Goal: Check status

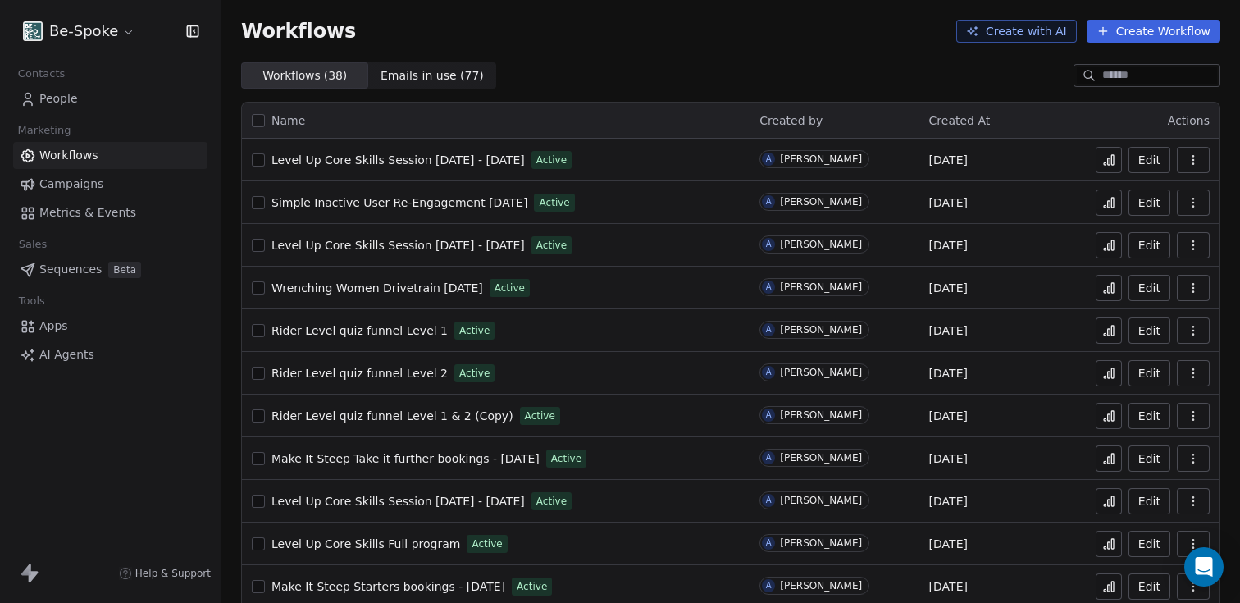
click at [56, 191] on span "Campaigns" at bounding box center [71, 183] width 64 height 17
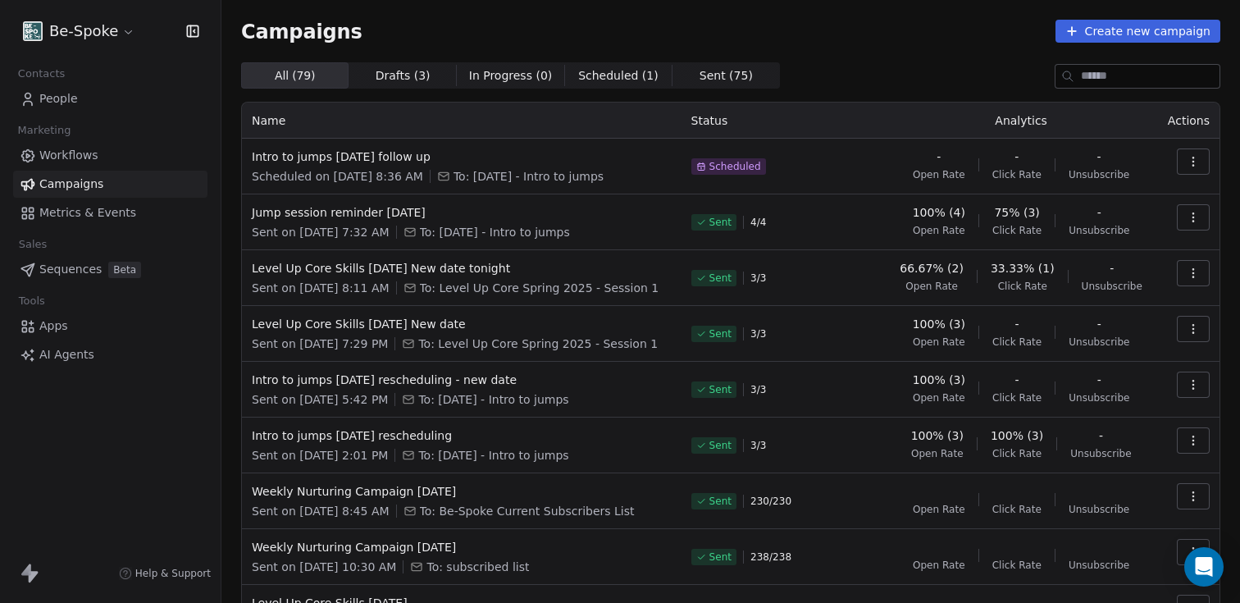
click at [104, 159] on link "Workflows" at bounding box center [110, 155] width 194 height 27
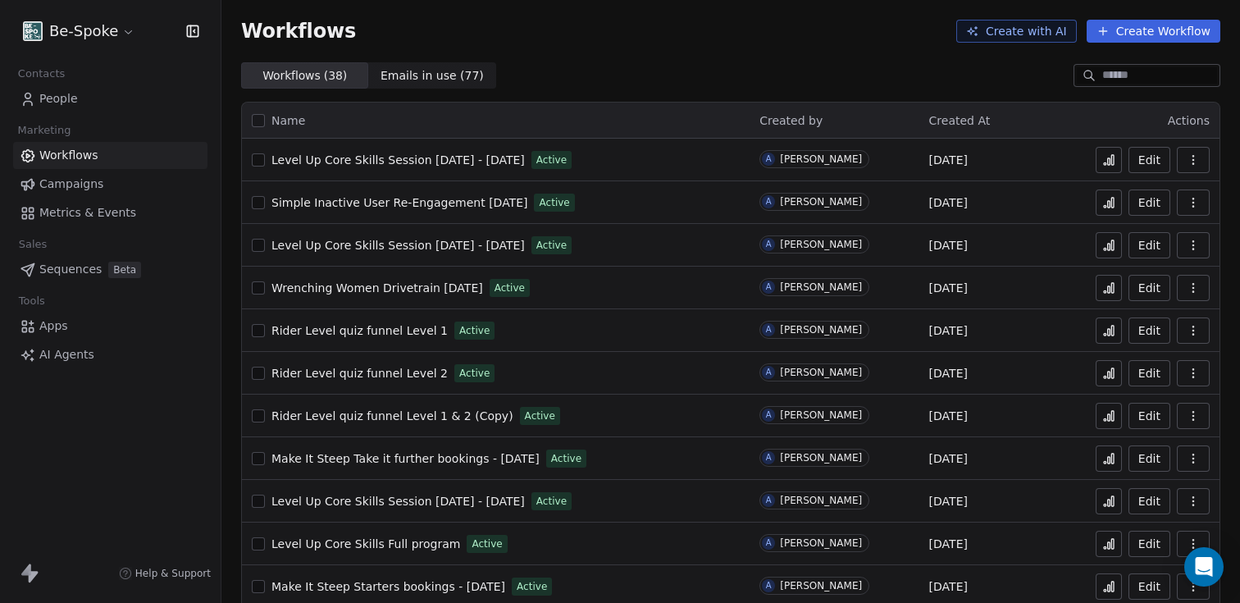
click at [436, 249] on span "Level Up Core Skills Session [DATE] - [DATE]" at bounding box center [397, 245] width 253 height 13
click at [1104, 248] on icon at bounding box center [1105, 249] width 2 height 2
